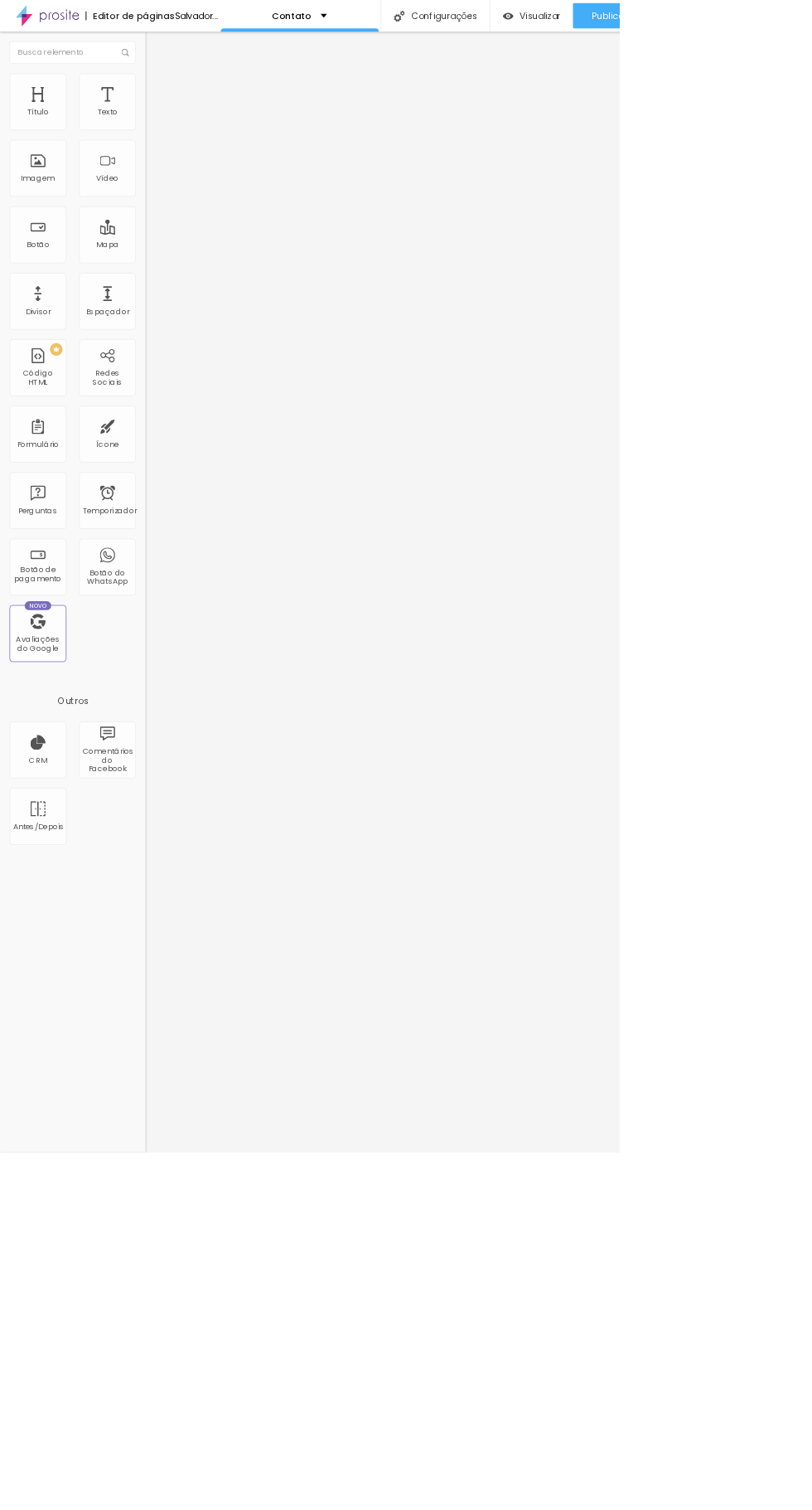
click at [811, 23] on font "Publicar" at bounding box center [798, 21] width 45 height 16
